Goal: Navigation & Orientation: Find specific page/section

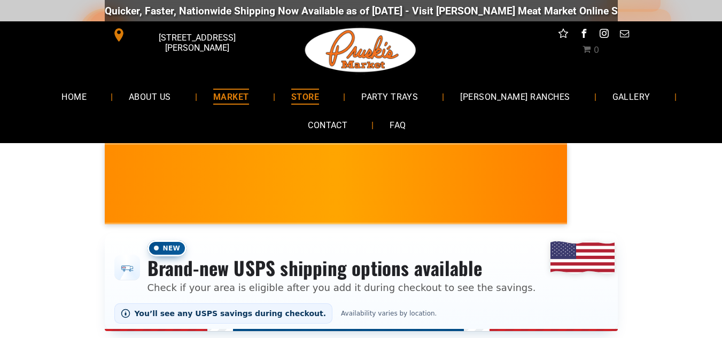
click at [248, 98] on span "MARKET" at bounding box center [231, 97] width 36 height 16
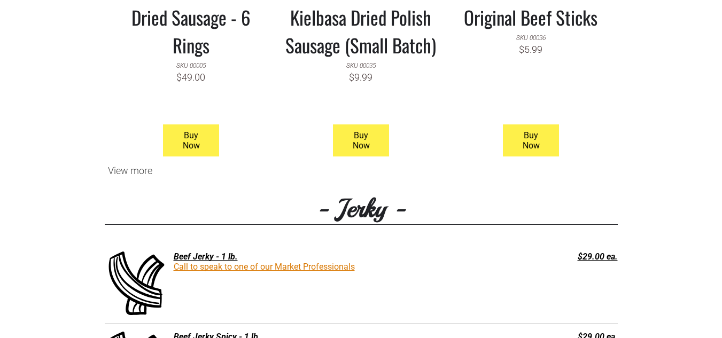
scroll to position [1283, 0]
